Goal: Transaction & Acquisition: Purchase product/service

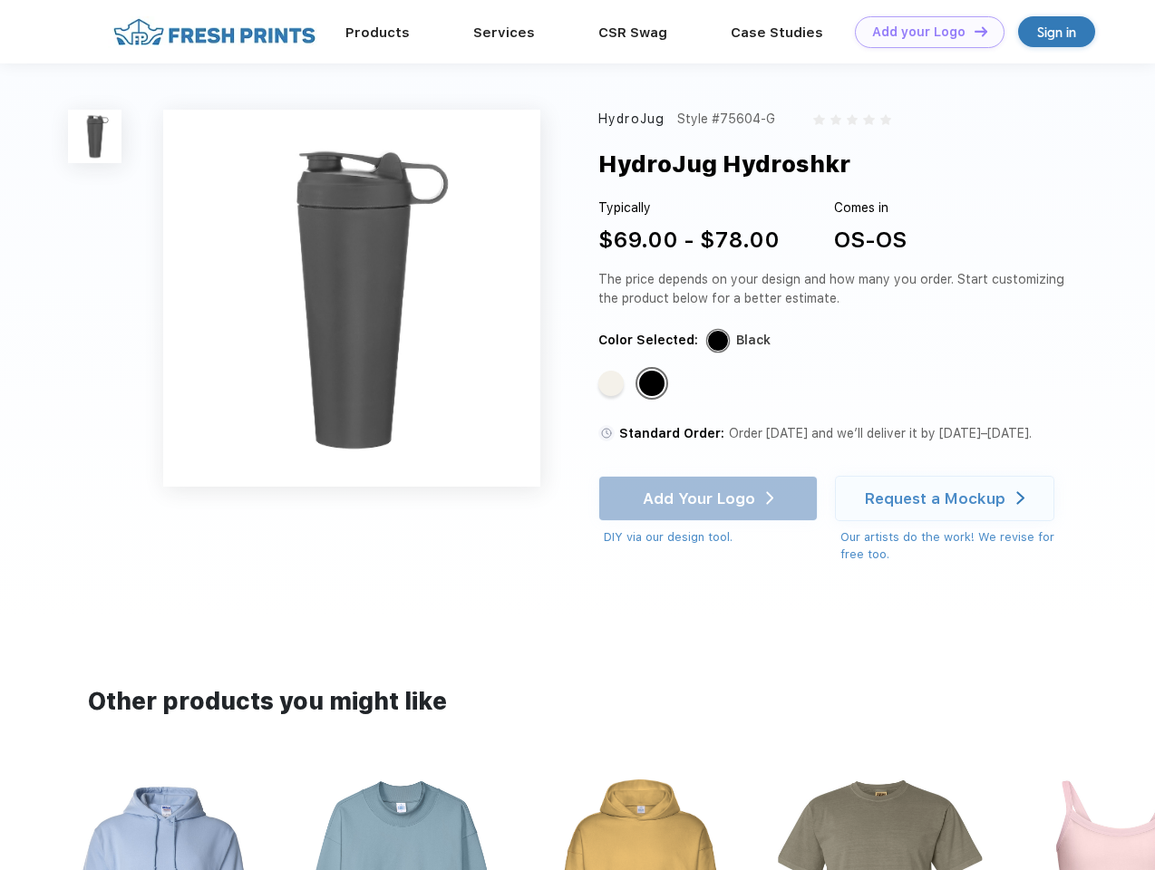
click at [923, 32] on link "Add your Logo Design Tool" at bounding box center [930, 32] width 150 height 32
click at [0, 0] on div "Design Tool" at bounding box center [0, 0] width 0 height 0
click at [973, 31] on link "Add your Logo Design Tool" at bounding box center [930, 32] width 150 height 32
click at [95, 136] on img at bounding box center [94, 136] width 53 height 53
click at [613, 384] on div "Standard Color" at bounding box center [610, 383] width 25 height 25
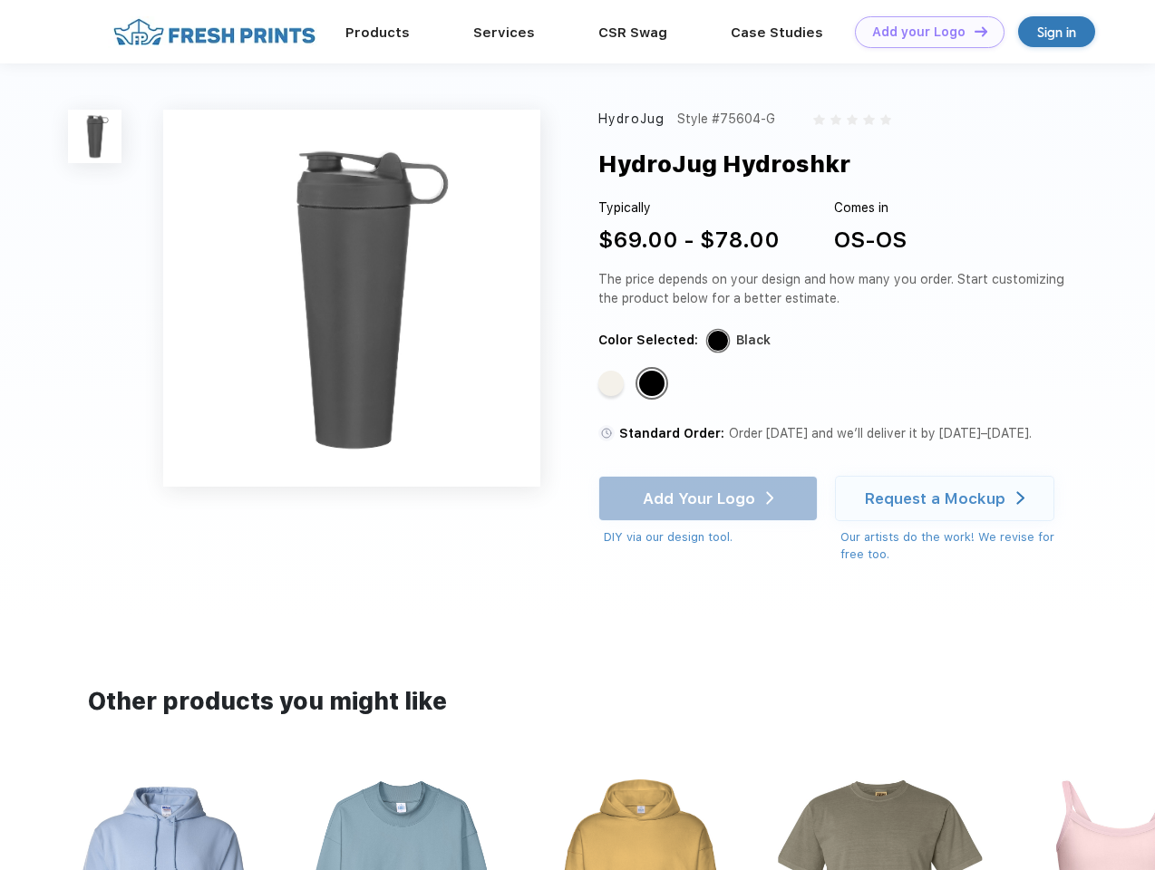
click at [654, 384] on div "Standard Color" at bounding box center [651, 383] width 25 height 25
click at [710, 499] on div "Add Your Logo DIY via our design tool. Ah shoot! This product isn't up in our d…" at bounding box center [707, 511] width 219 height 71
click at [947, 499] on div "Request a Mockup" at bounding box center [935, 498] width 140 height 18
